Goal: Find specific page/section: Find specific page/section

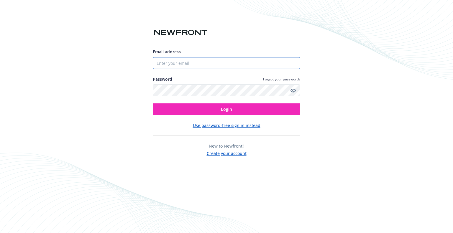
click at [203, 66] on input "Email address" at bounding box center [227, 63] width 148 height 12
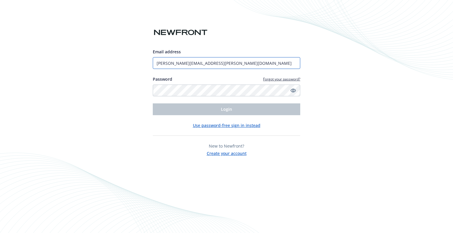
type input "[PERSON_NAME][EMAIL_ADDRESS][PERSON_NAME][DOMAIN_NAME]"
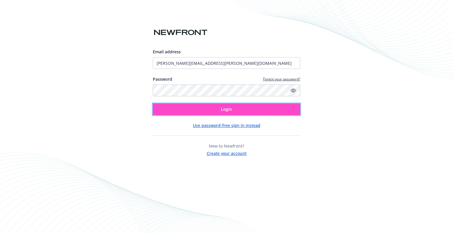
click at [208, 109] on button "Login" at bounding box center [227, 110] width 148 height 12
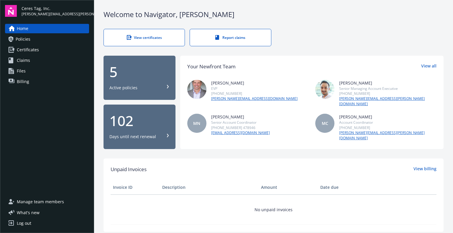
click at [27, 38] on span "Policies" at bounding box center [23, 39] width 15 height 9
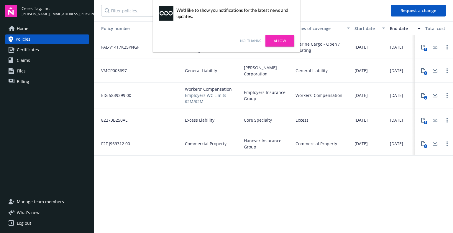
click at [250, 39] on link "No, thanks" at bounding box center [250, 40] width 21 height 5
